Goal: Transaction & Acquisition: Purchase product/service

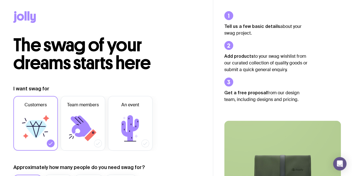
click at [114, 59] on span "The swag of your dreams starts here" at bounding box center [81, 54] width 137 height 40
click at [27, 18] on icon at bounding box center [24, 17] width 23 height 12
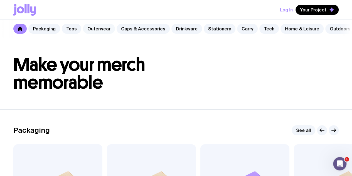
click at [101, 31] on link "Outerwear" at bounding box center [99, 29] width 32 height 10
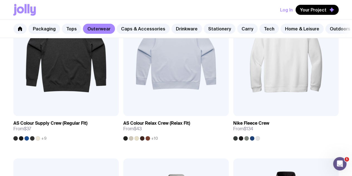
scroll to position [114, 0]
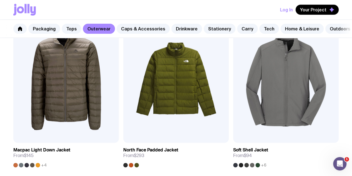
scroll to position [808, 0]
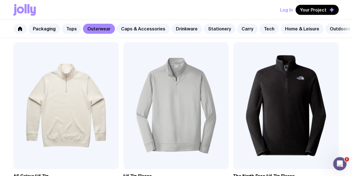
scroll to position [251, 0]
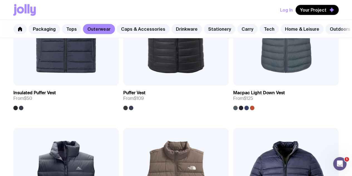
scroll to position [523, 0]
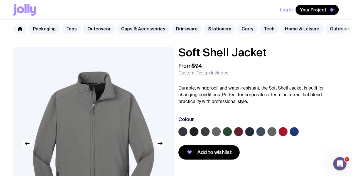
click at [199, 136] on label at bounding box center [194, 131] width 9 height 9
click at [0, 0] on input "radio" at bounding box center [0, 0] width 0 height 0
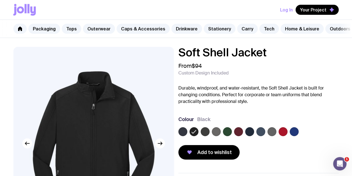
drag, startPoint x: 196, startPoint y: 137, endPoint x: 178, endPoint y: 131, distance: 19.1
click at [178, 131] on div "Soft Shell Jacket From $94 Custom Design Included Durable, windproof, and water…" at bounding box center [176, 161] width 352 height 229
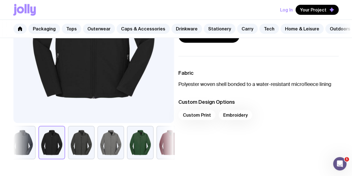
scroll to position [117, 0]
click at [124, 145] on button "button" at bounding box center [111, 141] width 27 height 33
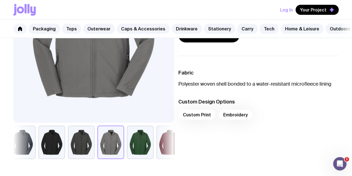
click at [94, 144] on button "button" at bounding box center [81, 141] width 27 height 33
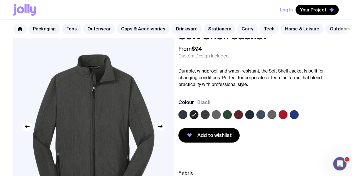
scroll to position [17, 0]
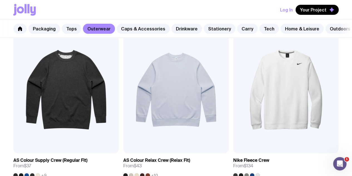
scroll to position [119, 0]
click at [68, 29] on link "Tops" at bounding box center [72, 29] width 20 height 10
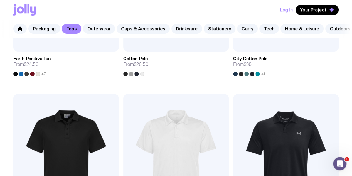
scroll to position [391, 0]
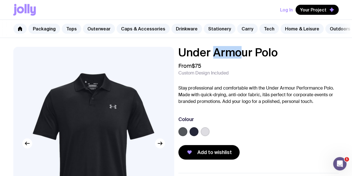
drag, startPoint x: 225, startPoint y: 53, endPoint x: 252, endPoint y: 55, distance: 26.6
click at [252, 55] on h1 "Under Armour Polo" at bounding box center [259, 52] width 161 height 11
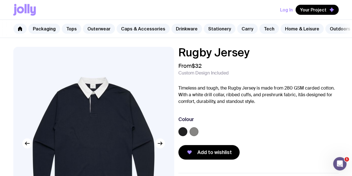
click at [187, 135] on label at bounding box center [183, 131] width 9 height 9
click at [0, 0] on input "radio" at bounding box center [0, 0] width 0 height 0
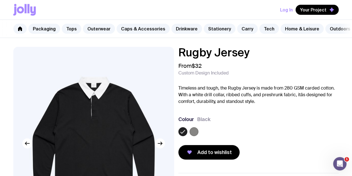
click at [187, 135] on label at bounding box center [183, 131] width 9 height 9
click at [0, 0] on input "radio" at bounding box center [0, 0] width 0 height 0
click at [199, 135] on label at bounding box center [194, 131] width 9 height 9
click at [0, 0] on input "radio" at bounding box center [0, 0] width 0 height 0
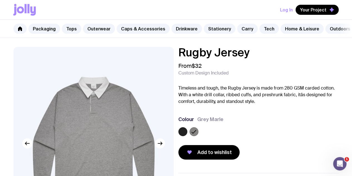
click at [198, 135] on icon at bounding box center [194, 131] width 7 height 7
click at [0, 0] on input "radio" at bounding box center [0, 0] width 0 height 0
click at [187, 135] on label at bounding box center [183, 131] width 9 height 9
click at [0, 0] on input "radio" at bounding box center [0, 0] width 0 height 0
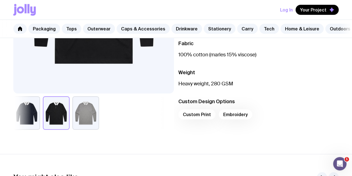
scroll to position [146, 0]
click at [23, 117] on button "button" at bounding box center [26, 112] width 27 height 33
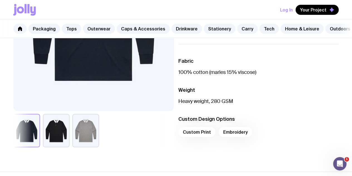
scroll to position [0, 0]
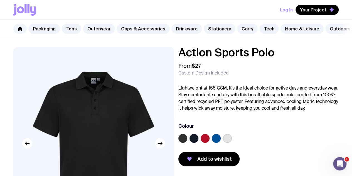
click at [132, 127] on img at bounding box center [93, 143] width 160 height 193
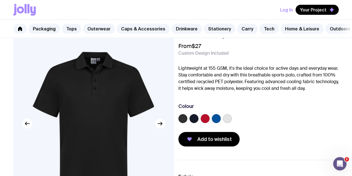
scroll to position [15, 0]
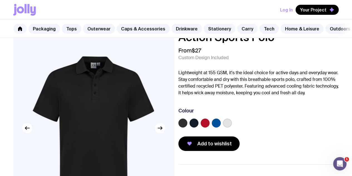
click at [210, 127] on label at bounding box center [205, 122] width 9 height 9
click at [0, 0] on input "radio" at bounding box center [0, 0] width 0 height 0
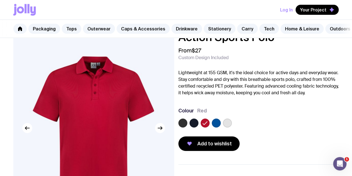
click at [187, 127] on label at bounding box center [183, 122] width 9 height 9
click at [0, 0] on input "radio" at bounding box center [0, 0] width 0 height 0
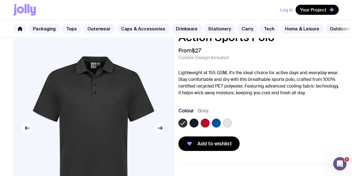
click at [199, 127] on label at bounding box center [194, 122] width 9 height 9
click at [0, 0] on input "radio" at bounding box center [0, 0] width 0 height 0
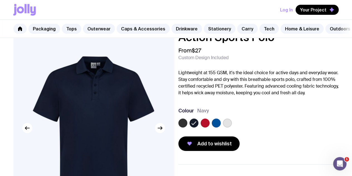
click at [187, 127] on label at bounding box center [183, 122] width 9 height 9
click at [0, 0] on input "radio" at bounding box center [0, 0] width 0 height 0
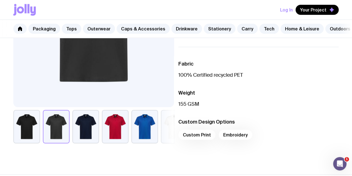
scroll to position [0, 0]
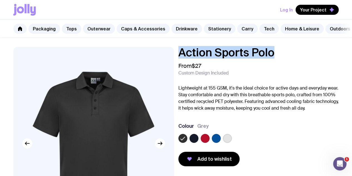
drag, startPoint x: 288, startPoint y: 58, endPoint x: 188, endPoint y: 45, distance: 100.8
copy h1 "Action Sports Polo"
